Goal: Information Seeking & Learning: Learn about a topic

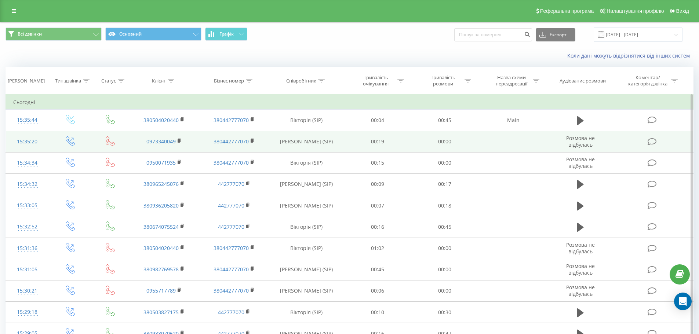
click at [646, 141] on td at bounding box center [652, 141] width 81 height 21
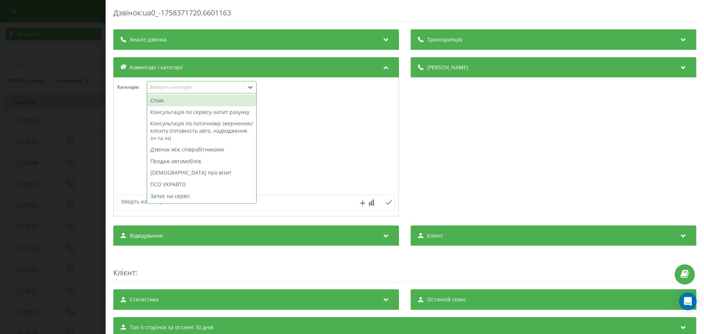
click at [188, 92] on div "Виберіть категорію" at bounding box center [202, 87] width 110 height 12
click at [181, 171] on div "[DEMOGRAPHIC_DATA] про візит" at bounding box center [201, 173] width 109 height 12
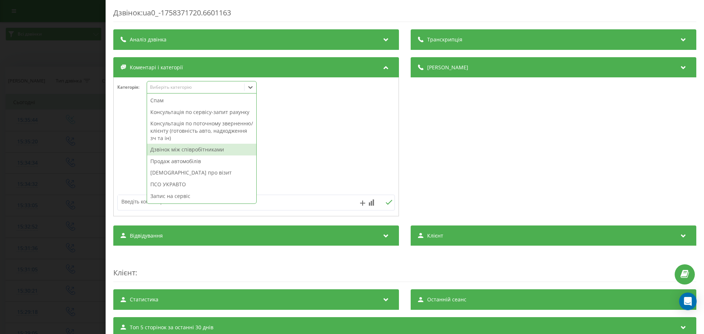
click at [323, 150] on div at bounding box center [256, 147] width 285 height 88
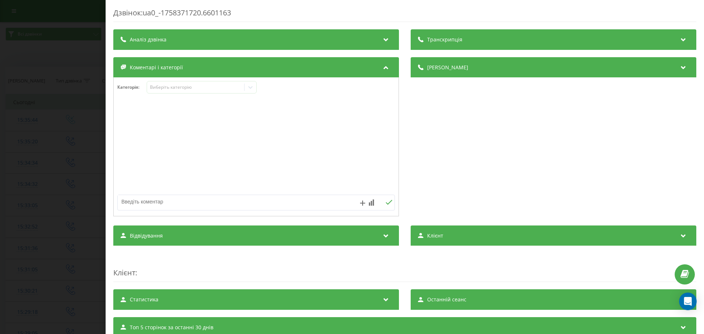
click at [6, 146] on div "Дзвінок : ua0_-1758371720.6601163 Транскрипція Для AI-аналізу майбутніх дзвінкі…" at bounding box center [352, 167] width 704 height 334
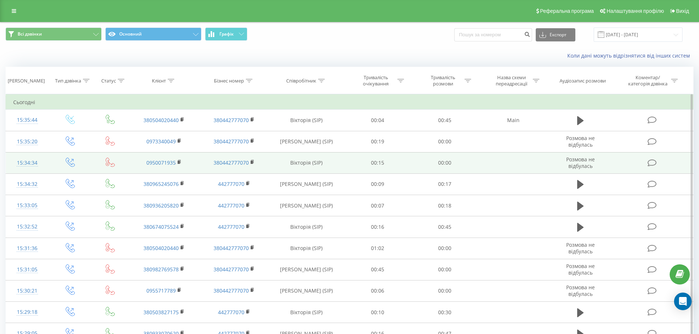
click at [644, 160] on td at bounding box center [652, 162] width 81 height 21
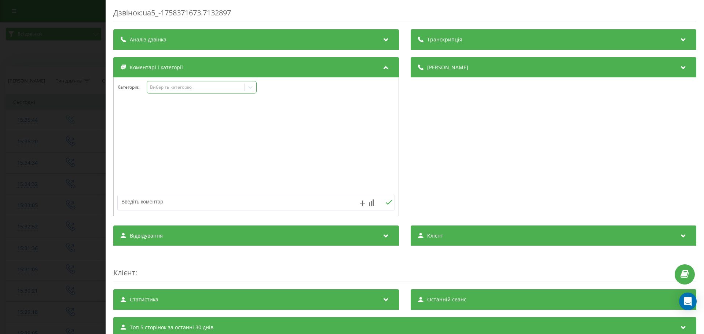
click at [214, 88] on div "Виберіть категорію" at bounding box center [196, 87] width 92 height 6
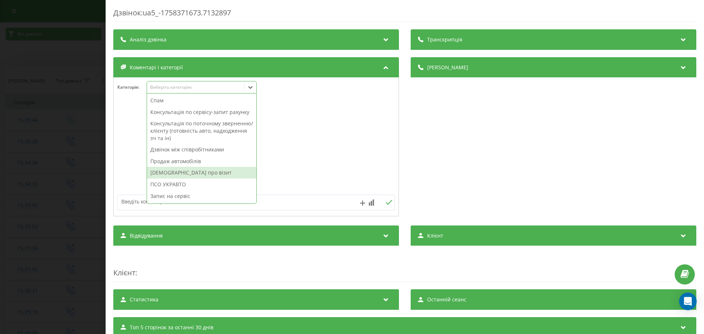
click at [185, 169] on div "[DEMOGRAPHIC_DATA] про візит" at bounding box center [201, 173] width 109 height 12
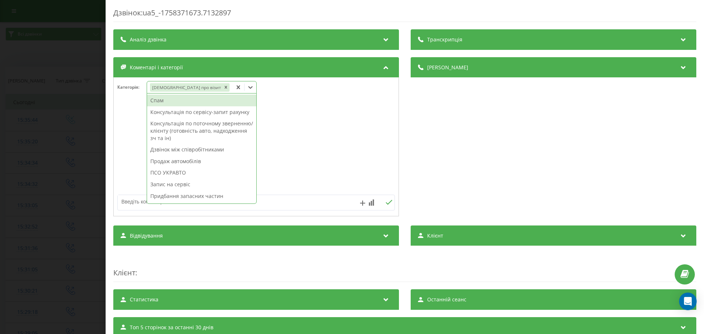
click at [340, 120] on div at bounding box center [256, 147] width 285 height 88
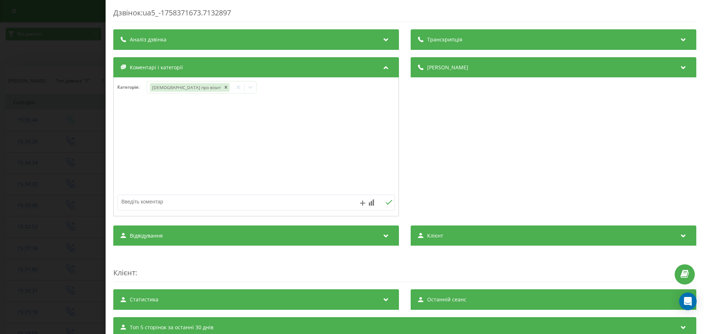
click at [83, 130] on div "Дзвінок : ua5_-1758371673.7132897 Транскрипція Для AI-аналізу майбутніх дзвінкі…" at bounding box center [352, 167] width 704 height 334
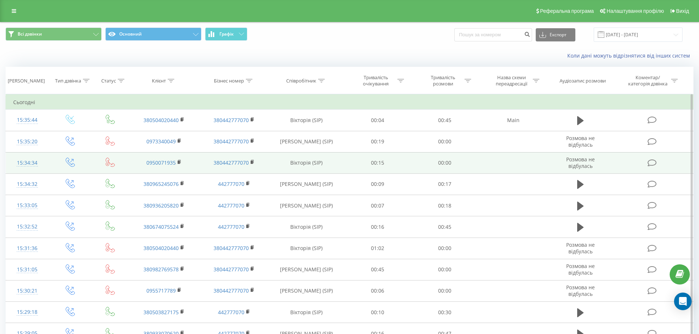
click at [640, 159] on td at bounding box center [652, 162] width 81 height 21
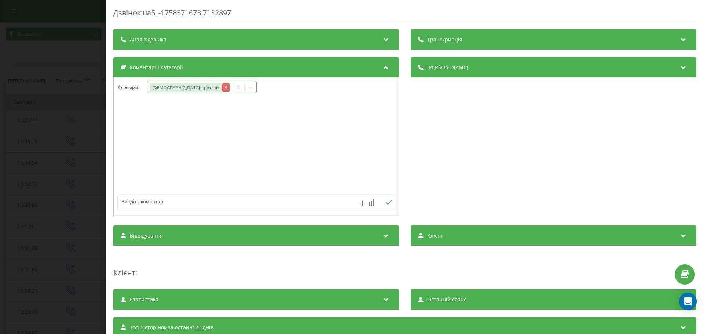
click at [222, 84] on div "Remove Нагадування про візит" at bounding box center [225, 87] width 7 height 8
click at [212, 149] on div at bounding box center [256, 147] width 285 height 88
click at [66, 135] on div "Дзвінок : ua5_-1758371673.7132897 Транскрипція Для AI-аналізу майбутніх дзвінкі…" at bounding box center [352, 167] width 704 height 334
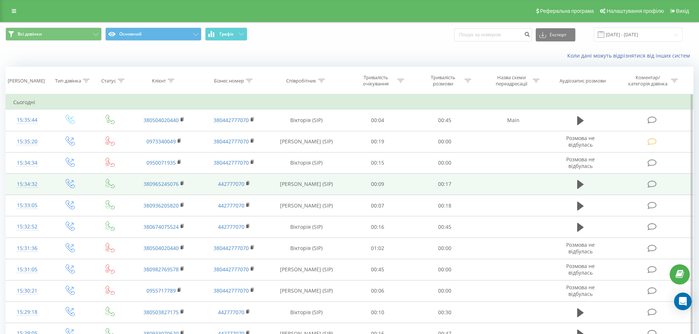
click at [650, 181] on icon at bounding box center [651, 184] width 9 height 8
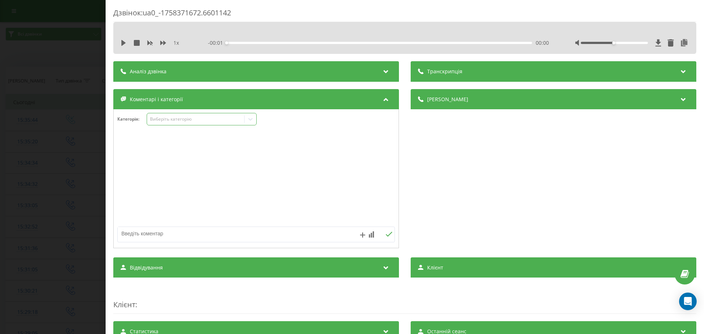
click at [180, 120] on div "Виберіть категорію" at bounding box center [196, 119] width 92 height 6
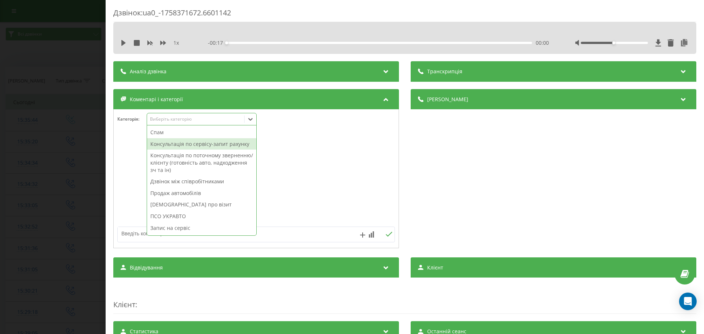
click at [195, 144] on div "Консультація по сервісу-запит рахунку" at bounding box center [201, 144] width 109 height 12
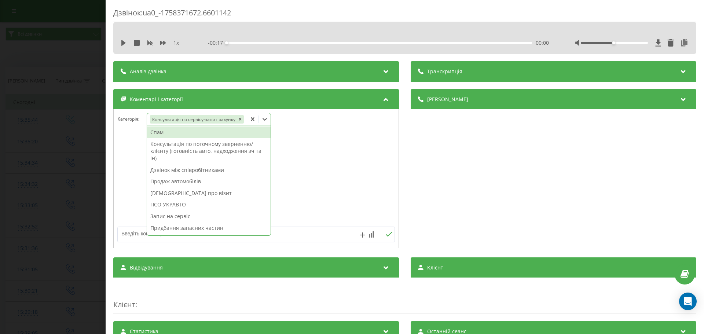
click at [321, 139] on div at bounding box center [256, 179] width 285 height 88
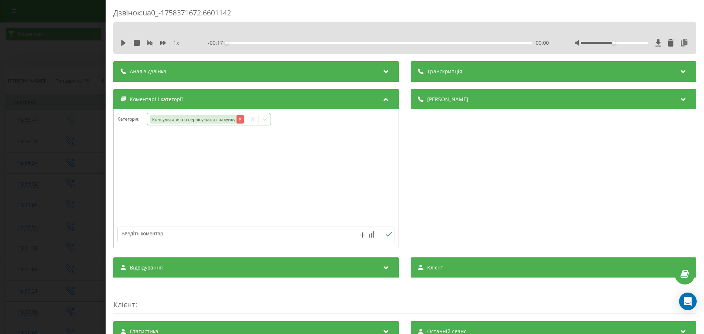
click at [238, 119] on icon "Remove Консультація по сервісу-запит рахунку" at bounding box center [240, 119] width 5 height 5
click at [237, 119] on div "Виберіть категорію" at bounding box center [196, 119] width 92 height 6
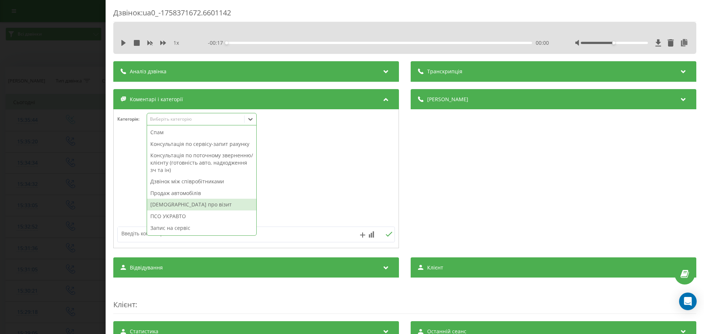
click at [187, 206] on div "Нагадування про візит" at bounding box center [201, 205] width 109 height 12
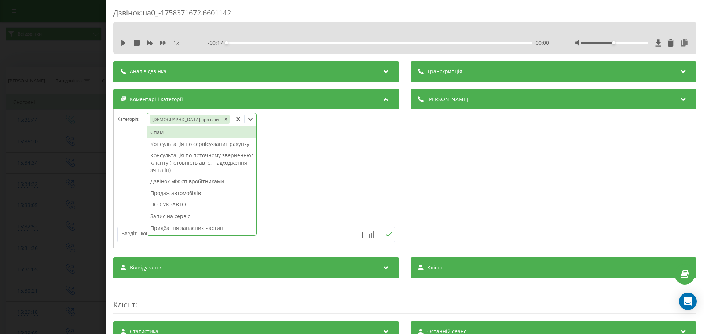
click at [305, 163] on div at bounding box center [256, 179] width 285 height 88
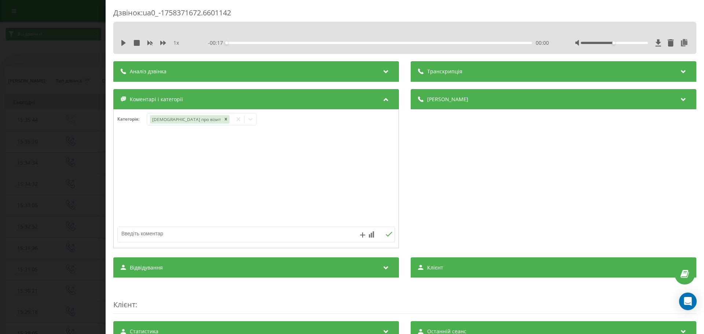
click at [81, 158] on div "Дзвінок : ua0_-1758371672.6601142 1 x - 00:17 00:00 00:00 Транскрипція Для AI-а…" at bounding box center [352, 167] width 704 height 334
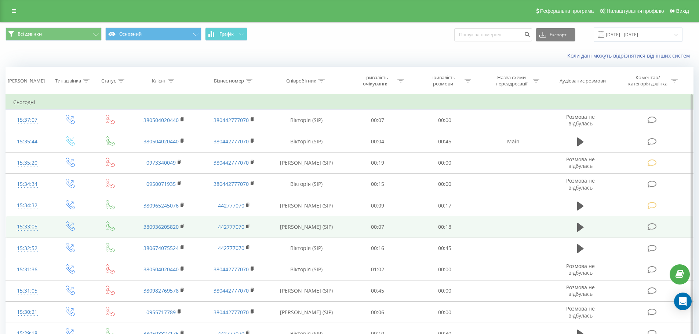
click at [656, 228] on icon at bounding box center [651, 227] width 9 height 8
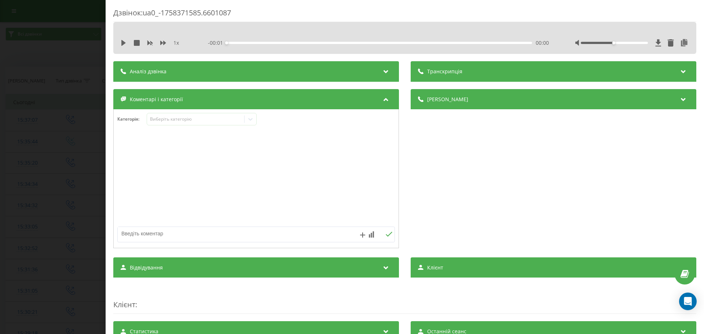
click at [192, 113] on div "Категорія : Виберіть категорію" at bounding box center [256, 178] width 286 height 139
click at [193, 124] on div "Виберіть категорію" at bounding box center [202, 119] width 110 height 12
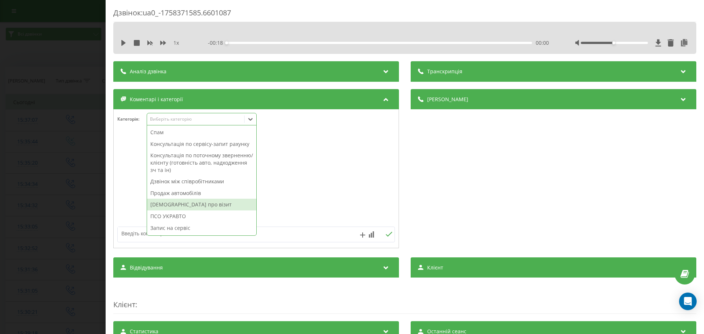
click at [191, 204] on div "Нагадування про візит" at bounding box center [201, 205] width 109 height 12
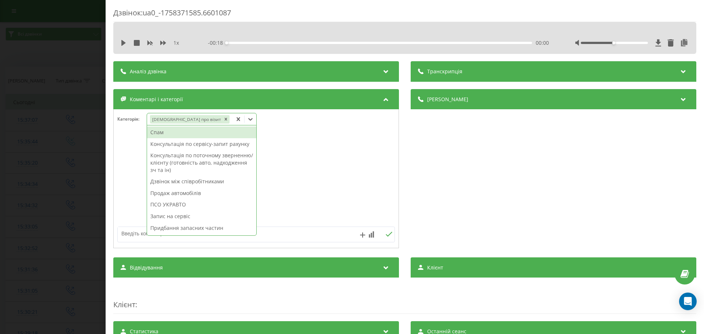
click at [332, 170] on div at bounding box center [256, 179] width 285 height 88
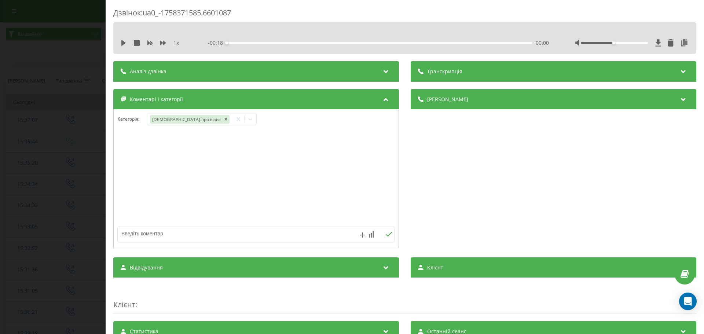
click at [69, 140] on div "Дзвінок : ua0_-1758371585.6601087 1 x - 00:18 00:00 00:00 Транскрипція Для AI-а…" at bounding box center [352, 167] width 704 height 334
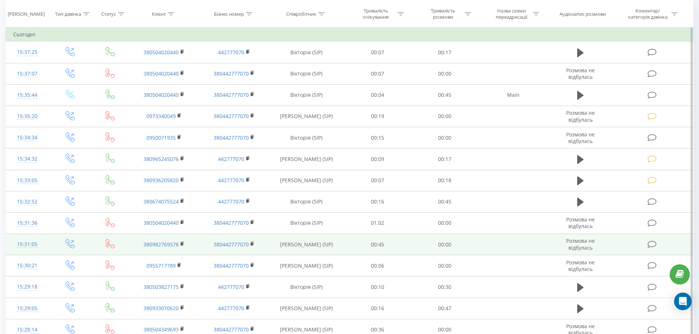
scroll to position [73, 0]
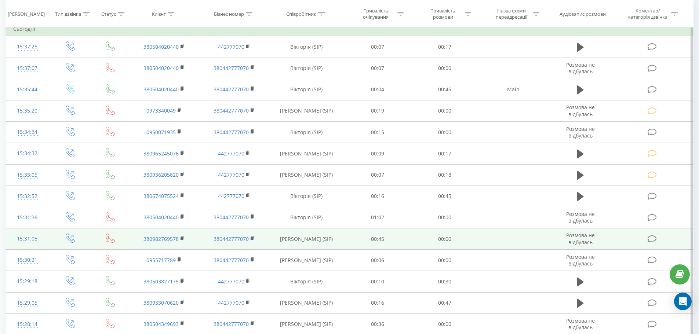
click at [651, 237] on icon at bounding box center [651, 239] width 9 height 8
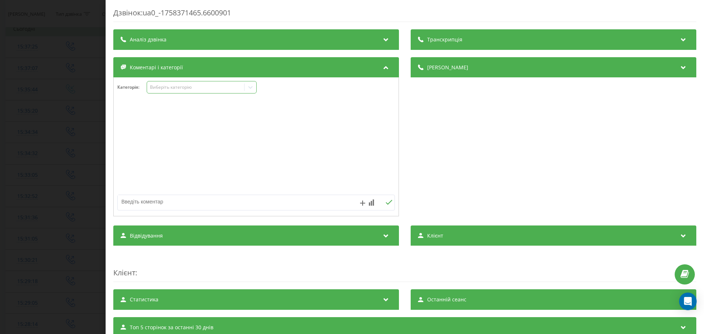
click at [178, 89] on div "Виберіть категорію" at bounding box center [196, 87] width 92 height 6
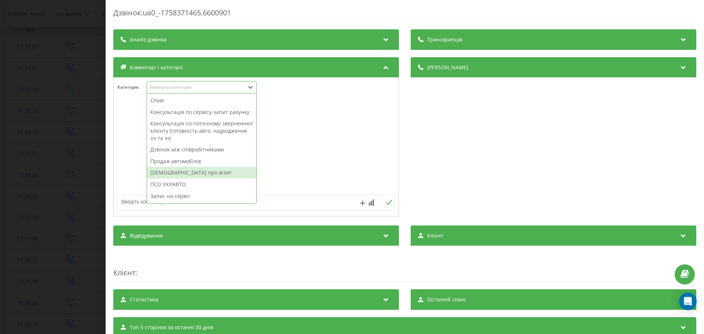
click at [179, 176] on div "[DEMOGRAPHIC_DATA] про візит" at bounding box center [201, 173] width 109 height 12
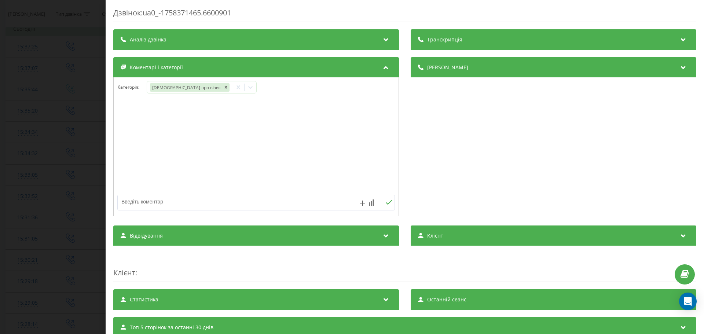
click at [322, 151] on div at bounding box center [256, 147] width 285 height 88
click at [76, 146] on div "Дзвінок : ua0_-1758371465.6600901 Транскрипція Для AI-аналізу майбутніх дзвінкі…" at bounding box center [352, 167] width 704 height 334
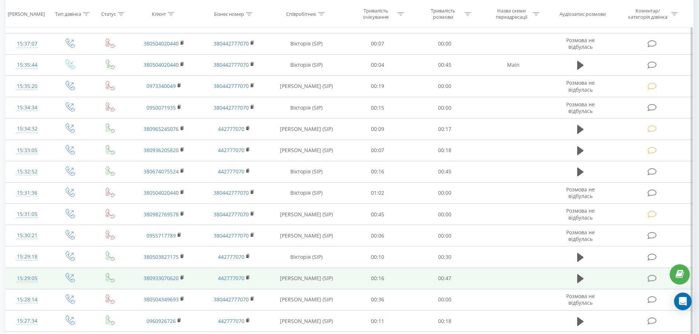
scroll to position [110, 0]
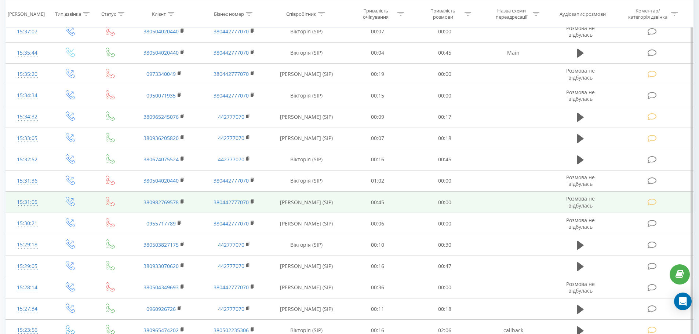
click at [653, 203] on icon at bounding box center [651, 202] width 9 height 8
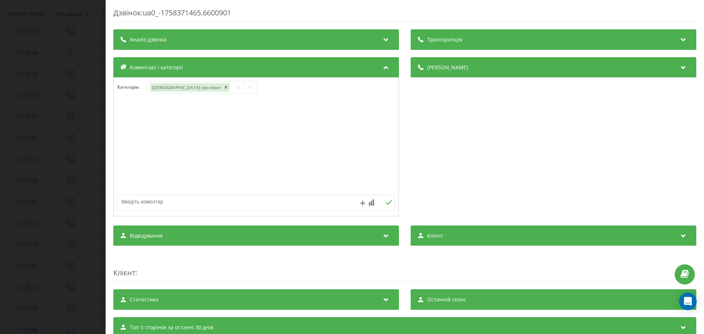
click at [76, 190] on div "Дзвінок : ua0_-1758371465.6600901 Транскрипція Для AI-аналізу майбутніх дзвінкі…" at bounding box center [352, 167] width 704 height 334
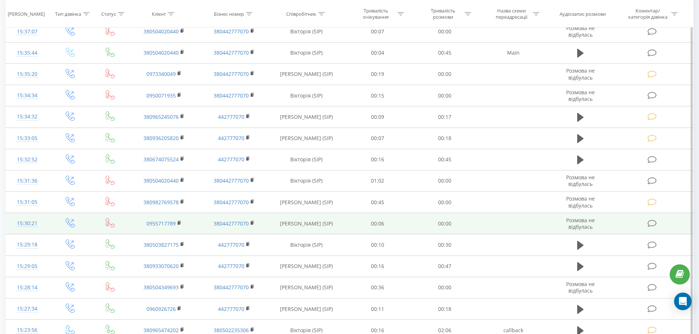
click at [648, 223] on icon at bounding box center [651, 224] width 9 height 8
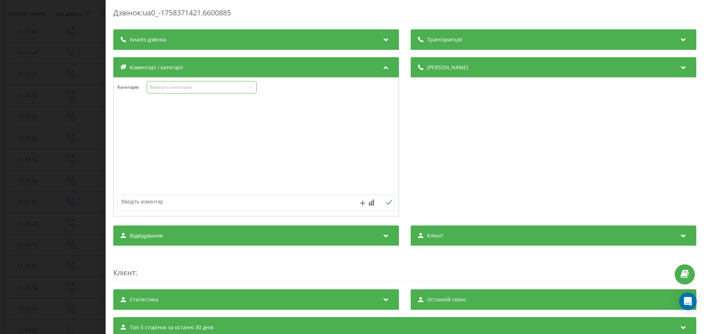
click at [203, 91] on div "Виберіть категорію" at bounding box center [202, 87] width 110 height 12
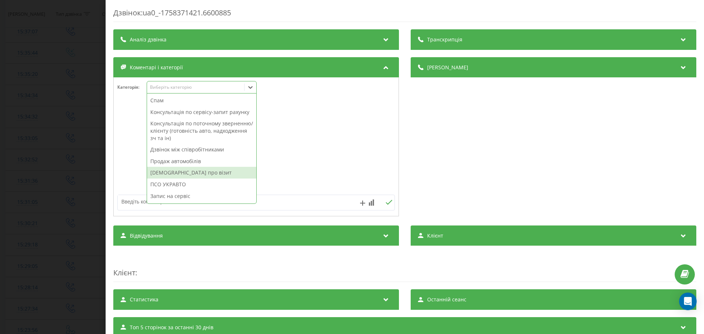
click at [200, 173] on div "[DEMOGRAPHIC_DATA] про візит" at bounding box center [201, 173] width 109 height 12
click at [304, 163] on div at bounding box center [256, 147] width 285 height 88
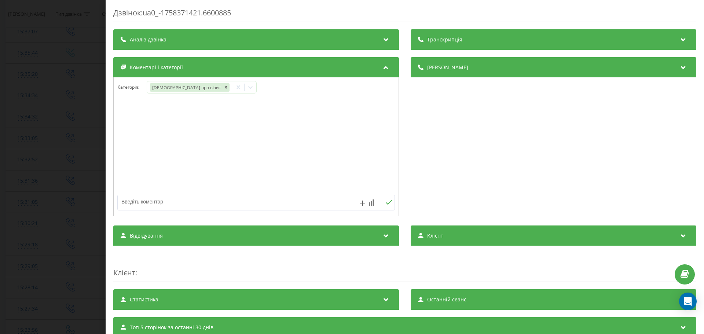
click at [36, 160] on div "Дзвінок : ua0_-1758371421.6600885 Транскрипція Для AI-аналізу майбутніх дзвінкі…" at bounding box center [352, 167] width 704 height 334
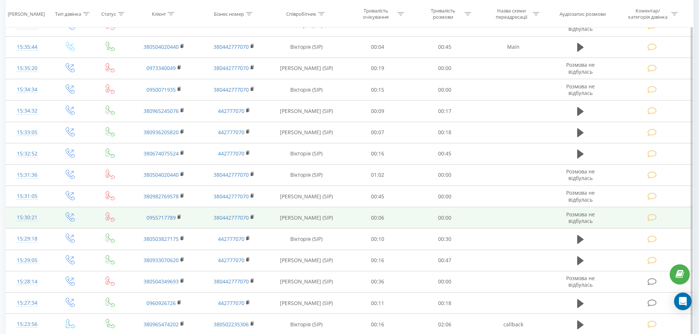
scroll to position [183, 0]
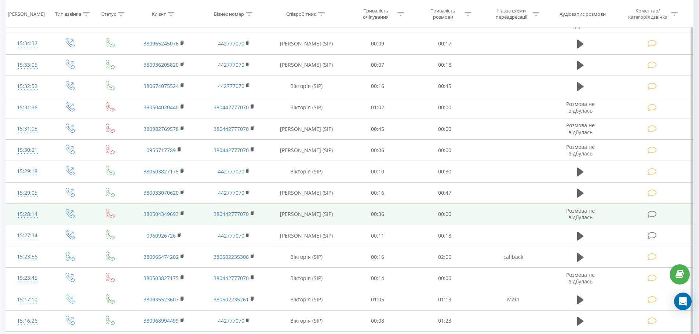
click at [646, 216] on td at bounding box center [652, 214] width 81 height 21
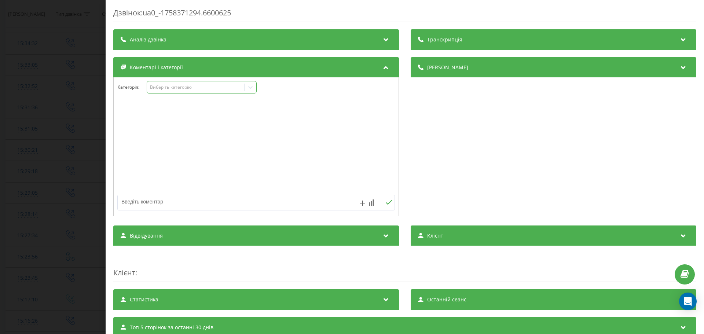
click at [206, 89] on div "Виберіть категорію" at bounding box center [196, 87] width 92 height 6
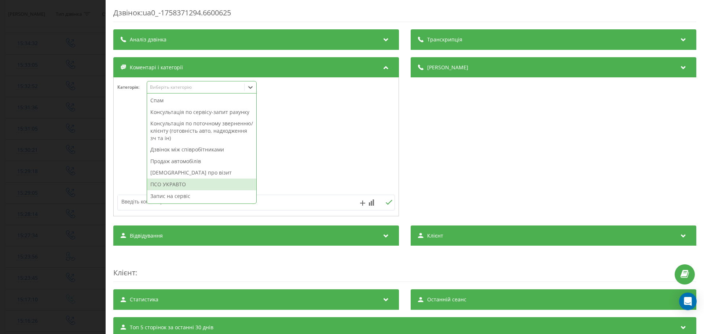
click at [200, 179] on div "ПСО УКРАВТО" at bounding box center [201, 185] width 109 height 12
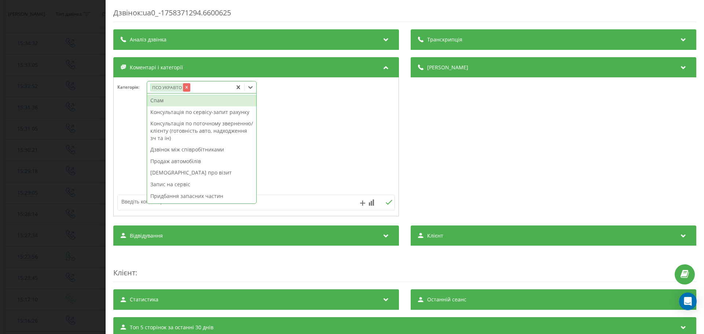
click at [184, 87] on icon "Remove ПСО УКРАВТО" at bounding box center [186, 87] width 5 height 5
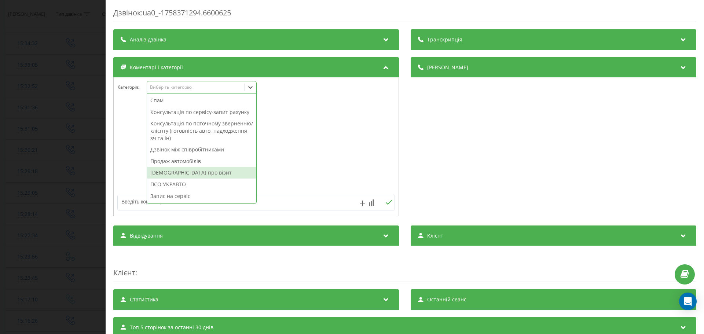
click at [192, 171] on div "Нагадування про візит" at bounding box center [201, 173] width 109 height 12
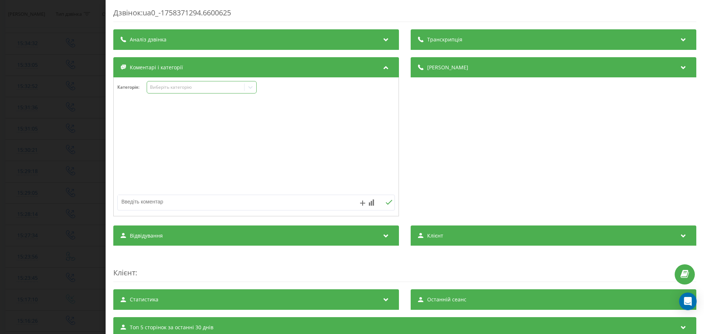
click at [301, 135] on div at bounding box center [256, 147] width 285 height 88
click at [53, 142] on div "Дзвінок : ua0_-1758371294.6600625 Транскрипція Для AI-аналізу майбутніх дзвінкі…" at bounding box center [352, 167] width 704 height 334
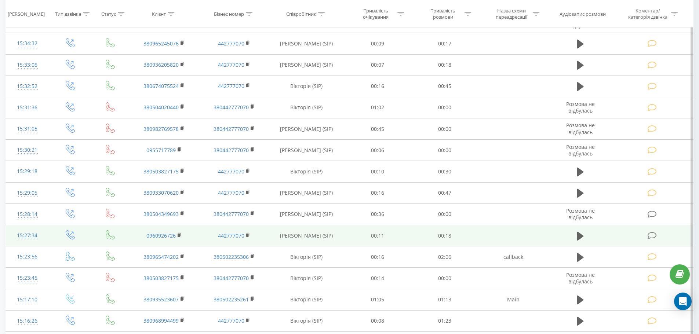
click at [654, 240] on td at bounding box center [652, 235] width 81 height 21
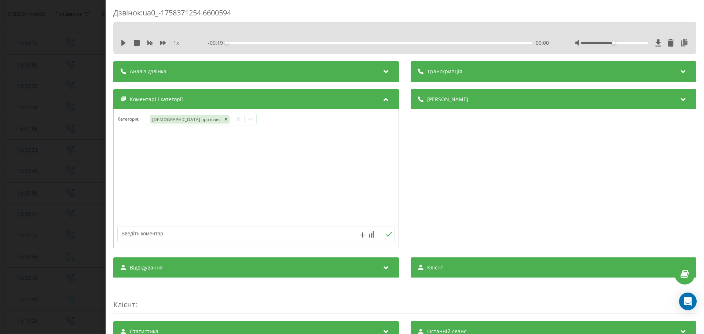
click at [63, 135] on div "Дзвінок : ua0_-1758371254.6600594 1 x - 00:19 00:00 00:00 Транскрипція Для AI-а…" at bounding box center [352, 167] width 704 height 334
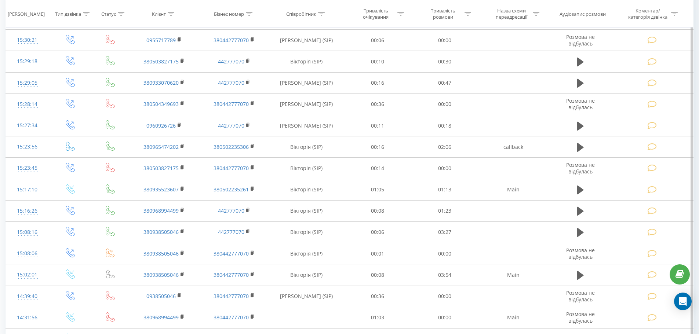
scroll to position [337, 0]
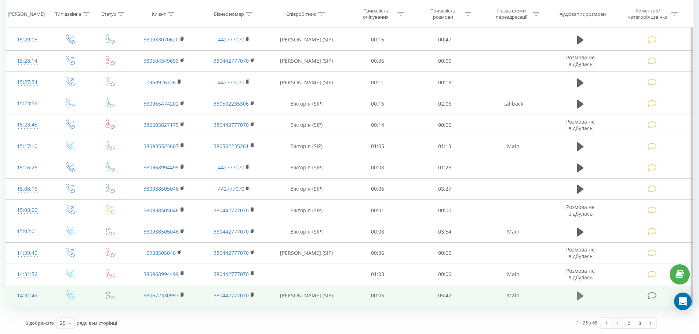
click at [579, 292] on icon at bounding box center [580, 296] width 7 height 10
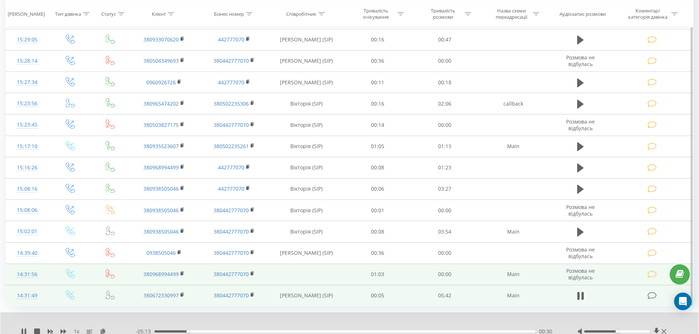
click at [650, 274] on icon at bounding box center [651, 275] width 9 height 8
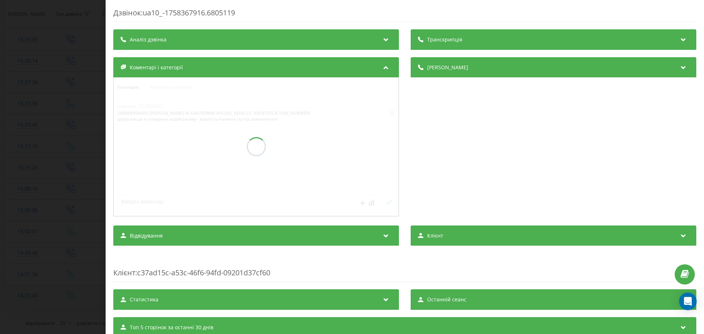
click at [0, 176] on div "Дзвінок : ua10_-1758367916.6805119 Транскрипція Аналіз дзвінка Деталі дзвінка К…" at bounding box center [352, 167] width 704 height 334
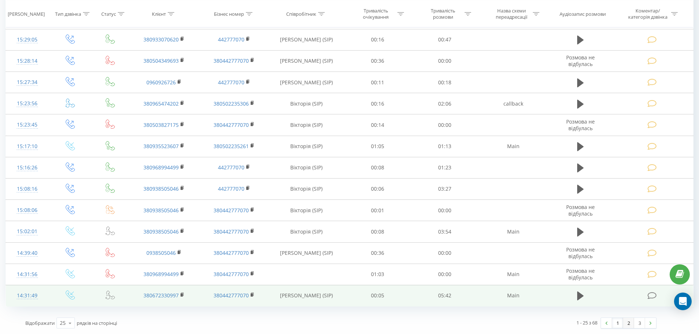
click at [628, 325] on link "2" at bounding box center [628, 323] width 11 height 10
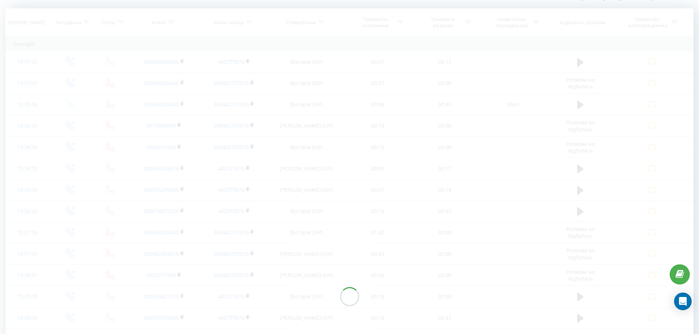
scroll to position [48, 0]
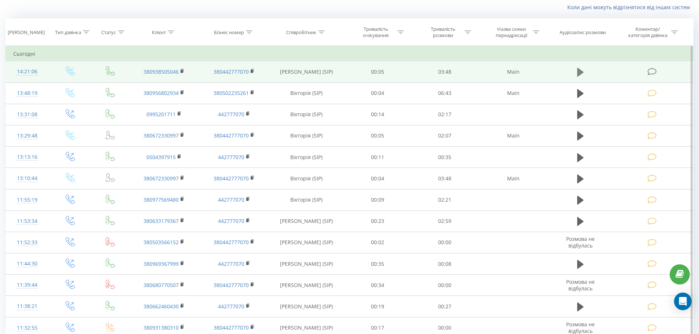
click at [578, 70] on icon at bounding box center [580, 72] width 7 height 9
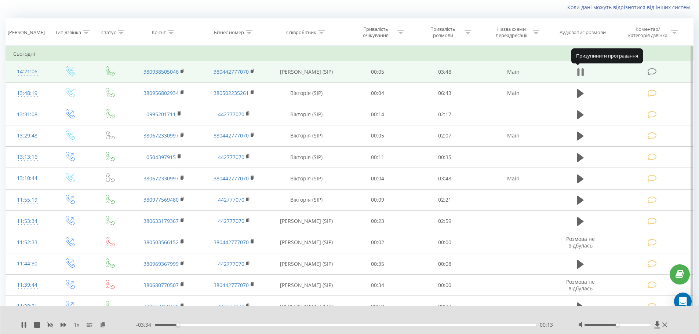
click at [585, 76] on button at bounding box center [580, 72] width 11 height 11
click at [645, 72] on td at bounding box center [652, 71] width 81 height 21
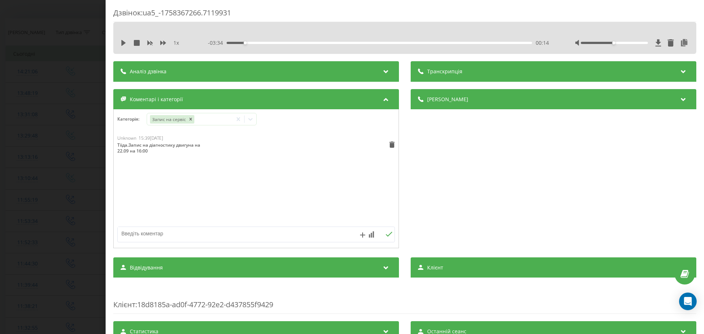
click at [73, 155] on div "Дзвінок : ua5_-1758367266.7119931 1 x - 03:34 00:14 00:14 Транскрипція Для AI-а…" at bounding box center [352, 167] width 704 height 334
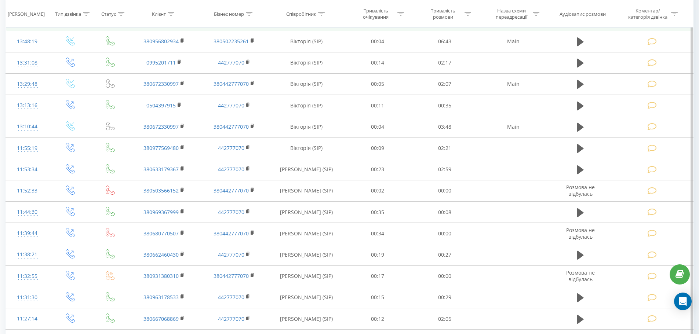
scroll to position [85, 0]
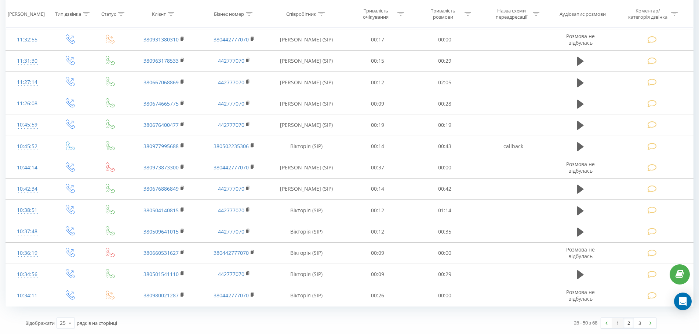
click at [619, 323] on link "1" at bounding box center [617, 323] width 11 height 10
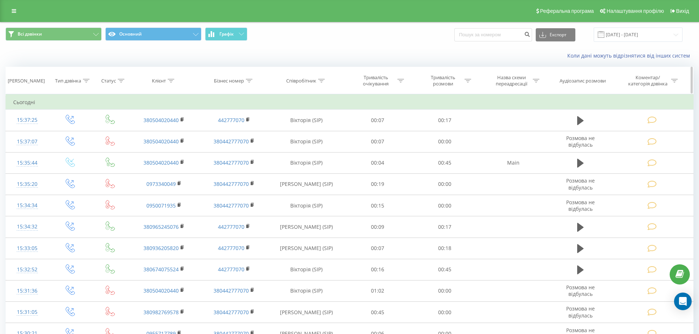
click at [663, 81] on div "Коментар/категорія дзвінка" at bounding box center [647, 80] width 43 height 12
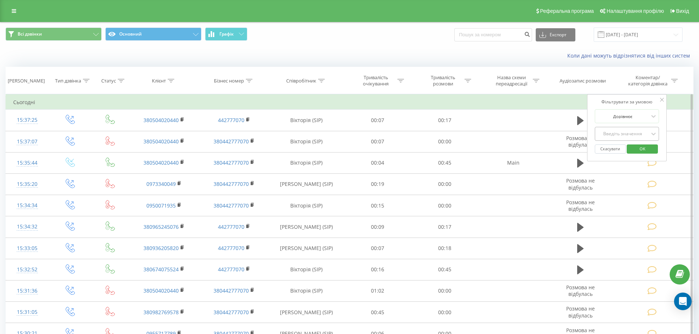
click at [625, 141] on div "Введіть значення" at bounding box center [626, 134] width 65 height 14
click at [618, 154] on div "Так" at bounding box center [627, 148] width 64 height 12
click at [627, 138] on div "Так" at bounding box center [623, 133] width 54 height 11
click at [629, 160] on div "Ні" at bounding box center [627, 160] width 64 height 12
click at [648, 150] on span "OK" at bounding box center [642, 148] width 21 height 11
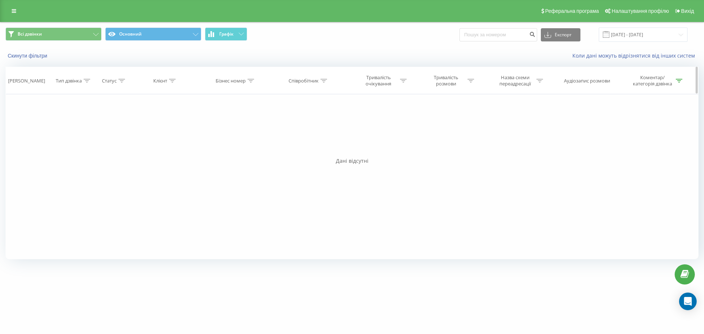
click at [674, 77] on div "Коментар/категорія дзвінка" at bounding box center [656, 80] width 51 height 12
click at [610, 132] on div at bounding box center [627, 134] width 52 height 7
click at [621, 148] on div "Так" at bounding box center [632, 148] width 64 height 12
click at [619, 149] on button "Скасувати" at bounding box center [614, 148] width 31 height 9
